Goal: Transaction & Acquisition: Purchase product/service

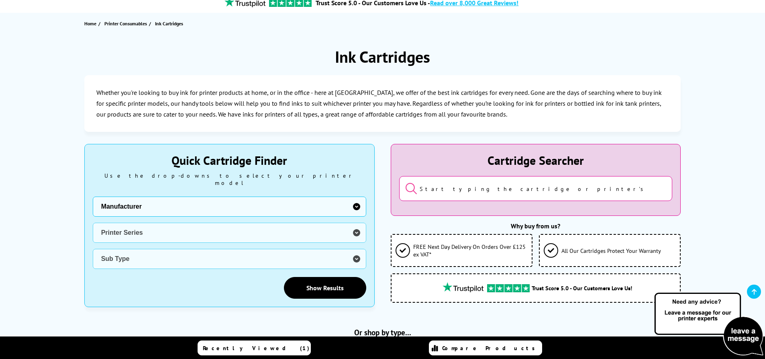
scroll to position [121, 0]
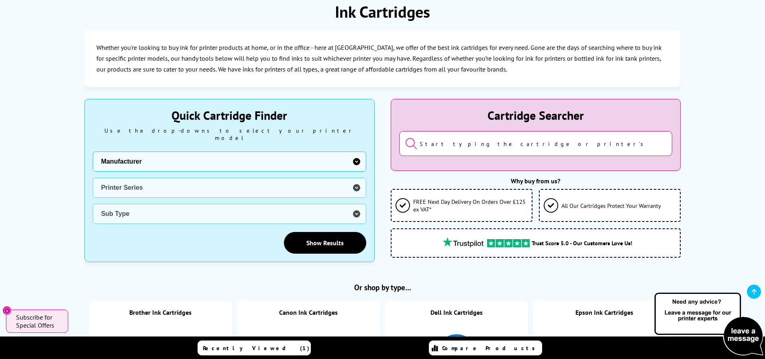
click at [226, 155] on select "Manufacturer Brother Canon Cubify Dell Dymo Epson HP Kodak Konica Minolta Kyoce…" at bounding box center [230, 161] width 274 height 20
select select "13736"
click at [93, 151] on select "Manufacturer Brother Canon Cubify Dell Dymo Epson HP Kodak Konica Minolta Kyoce…" at bounding box center [230, 161] width 274 height 20
click at [141, 178] on select "Printer Series 2000 3000 4000 5000 6000 7000 900 LA LG MIP MT T intelliprint LN…" at bounding box center [230, 188] width 274 height 20
select select "33368"
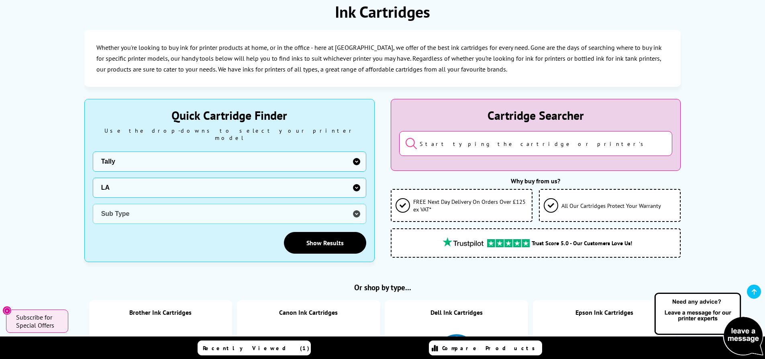
click at [93, 178] on select "Printer Series 2000 3000 4000 5000 6000 7000 900 LA LG MIP MT T intelliprint LN…" at bounding box center [230, 188] width 274 height 20
click at [153, 210] on select "Sub Type Tally 30 Dot Matrix Tally 36 Dot Matrix Tally 550 Dot Matrix Tally 600…" at bounding box center [230, 214] width 274 height 20
click at [93, 204] on select "Sub Type Tally 30 Dot Matrix Tally 36 Dot Matrix Tally 550 Dot Matrix Tally 600…" at bounding box center [230, 214] width 274 height 20
click at [333, 240] on link "Show Results" at bounding box center [325, 243] width 82 height 22
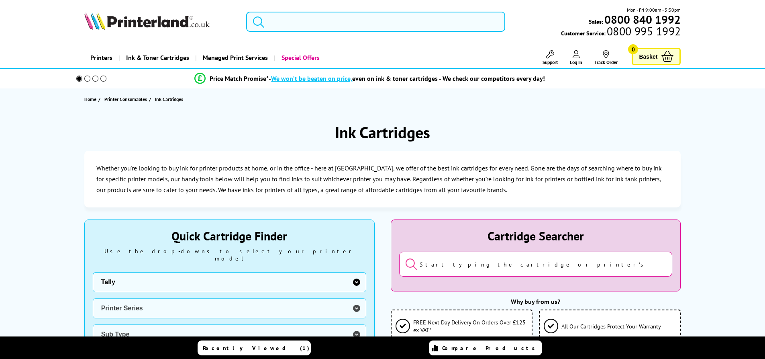
select select "0"
